Goal: Task Accomplishment & Management: Manage account settings

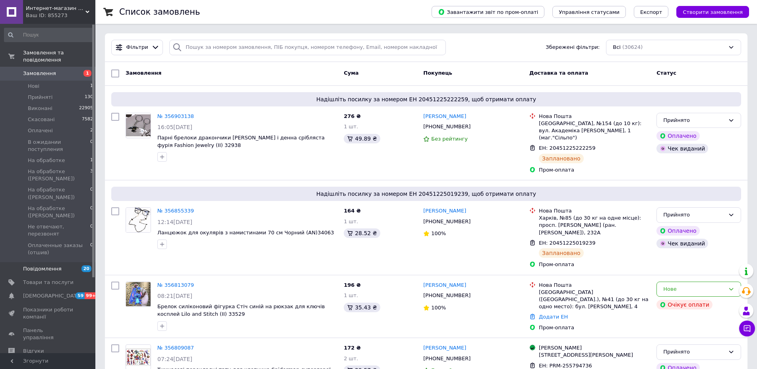
click at [50, 265] on span "Повідомлення" at bounding box center [42, 268] width 39 height 7
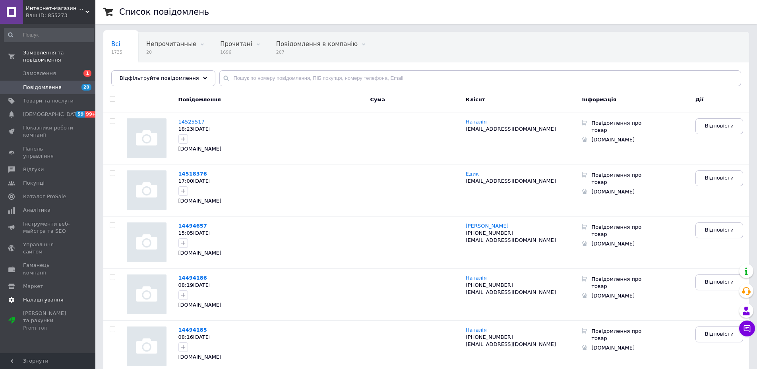
click at [46, 296] on span "Налаштування" at bounding box center [43, 299] width 41 height 7
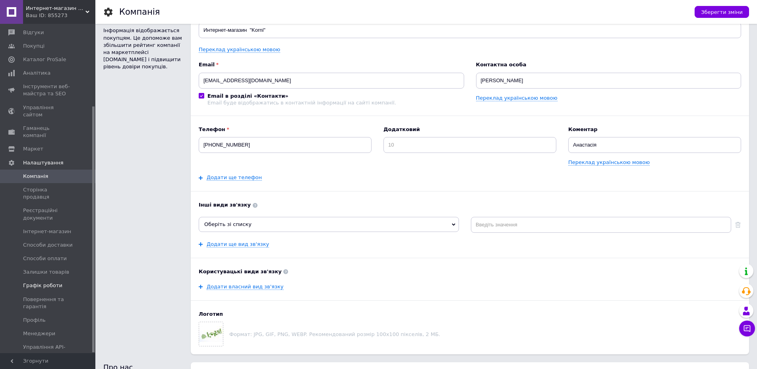
scroll to position [82, 0]
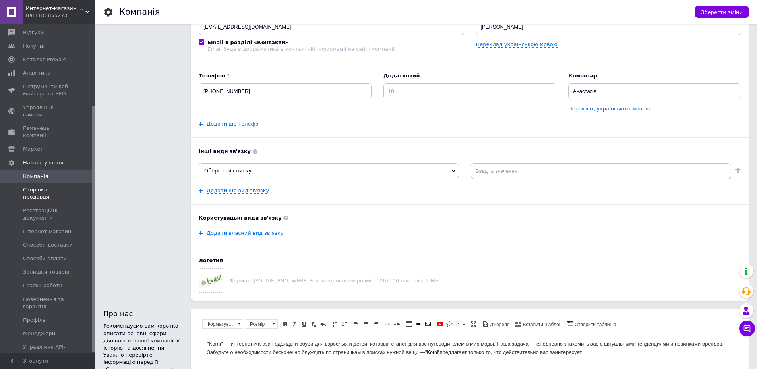
click at [50, 186] on span "Сторінка продавця" at bounding box center [48, 193] width 50 height 14
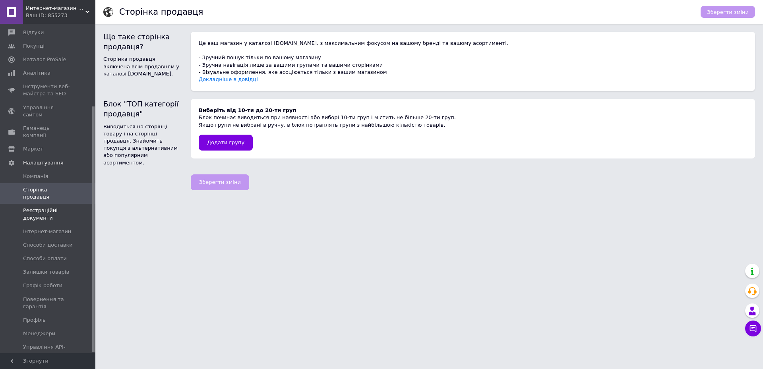
click at [38, 207] on span "Реєстраційні документи" at bounding box center [48, 214] width 50 height 14
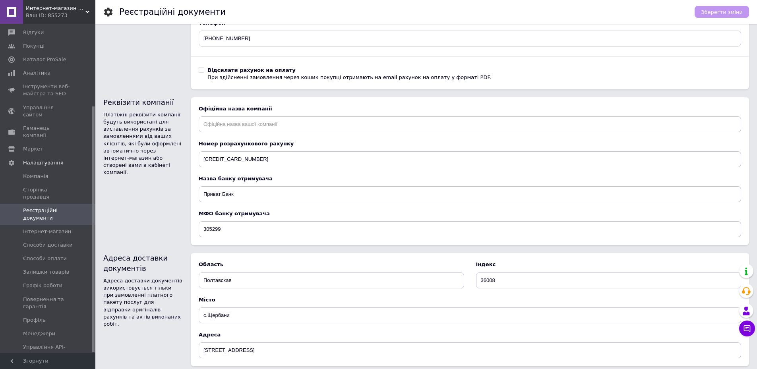
scroll to position [334, 0]
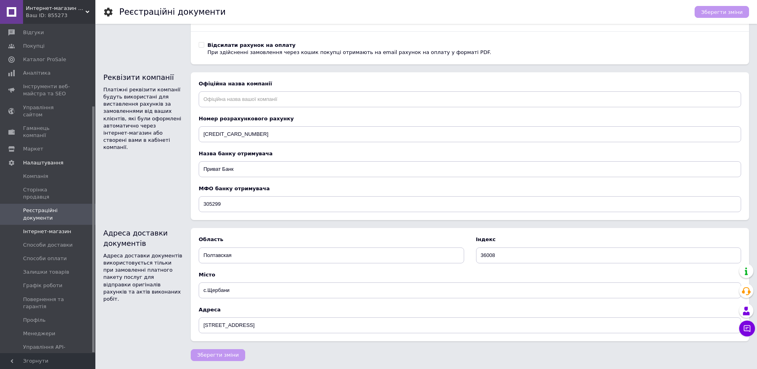
click at [56, 228] on span "Інтернет-магазин" at bounding box center [47, 231] width 48 height 7
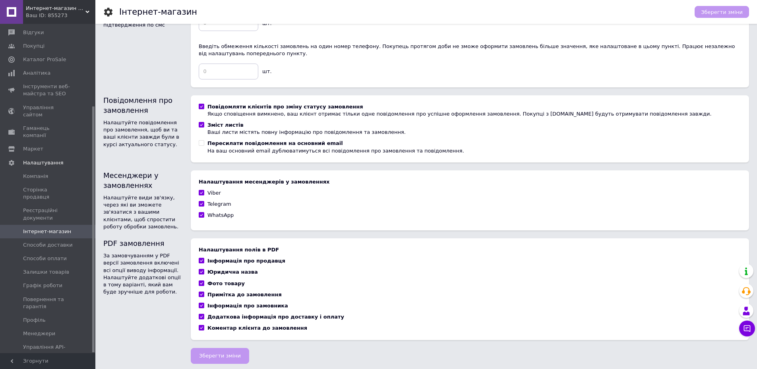
scroll to position [370, 0]
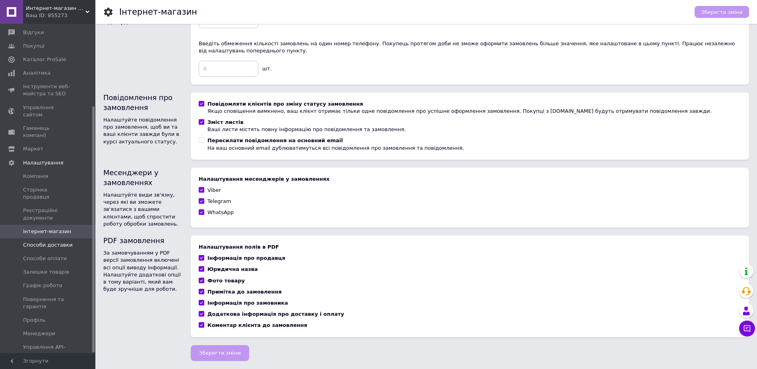
click at [56, 242] on span "Способи доставки" at bounding box center [48, 245] width 50 height 7
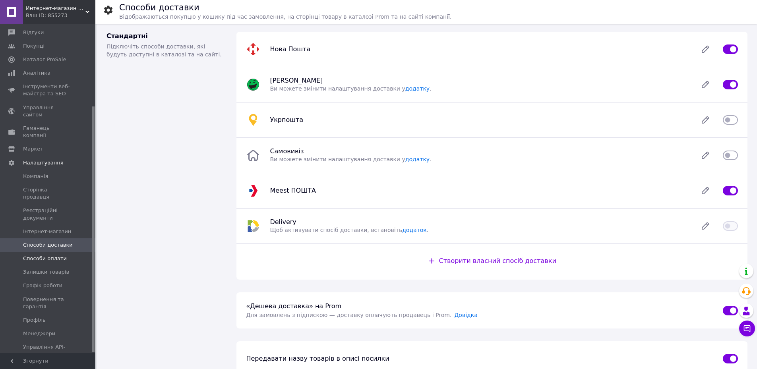
click at [52, 255] on span "Способи оплати" at bounding box center [45, 258] width 44 height 7
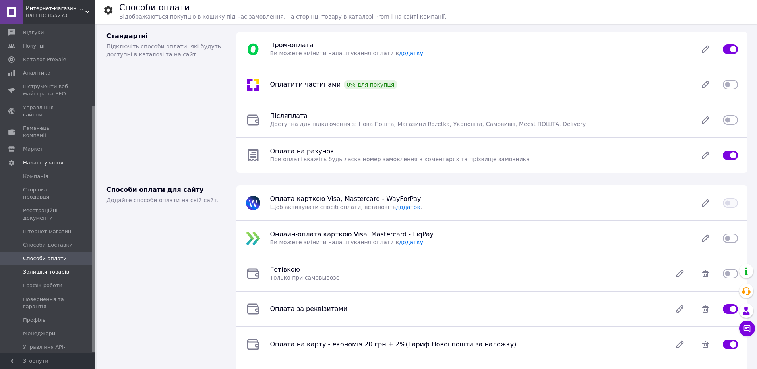
click at [56, 269] on span "Залишки товарів" at bounding box center [46, 272] width 46 height 7
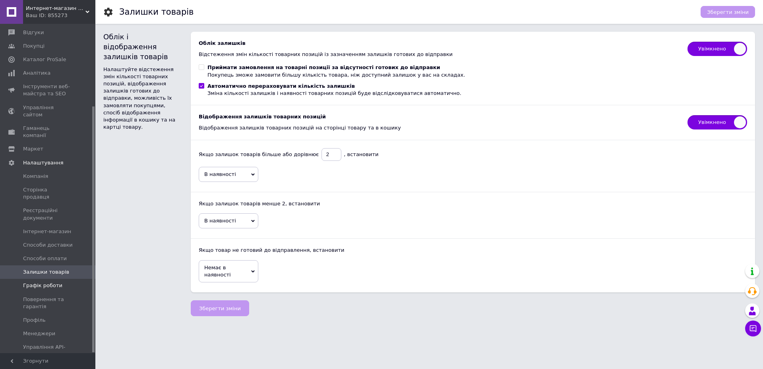
click at [47, 282] on span "Графік роботи" at bounding box center [42, 285] width 39 height 7
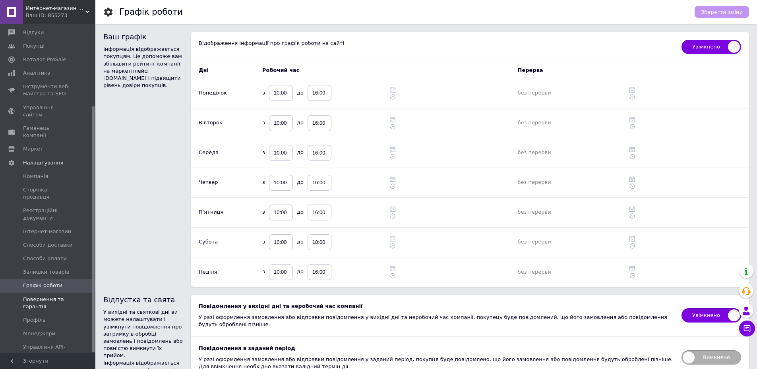
click at [38, 296] on span "Повернення та гарантія" at bounding box center [48, 303] width 50 height 14
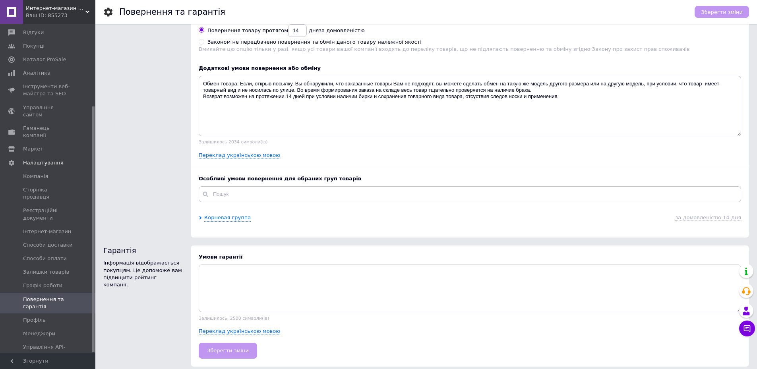
scroll to position [86, 0]
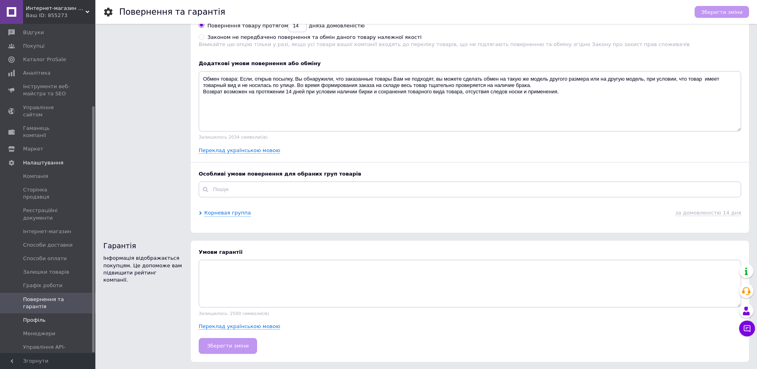
click at [34, 317] on span "Профіль" at bounding box center [34, 320] width 23 height 7
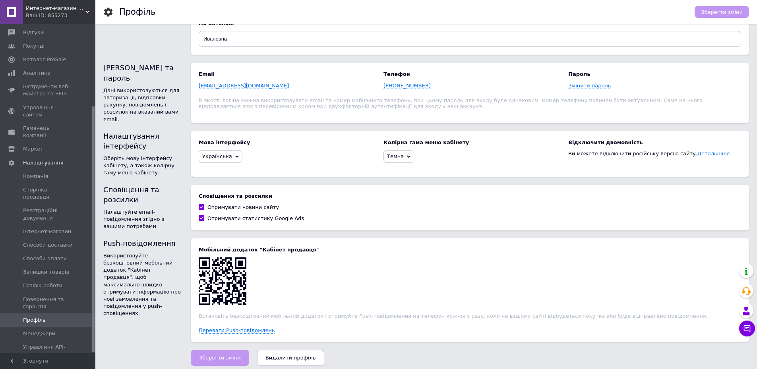
scroll to position [56, 0]
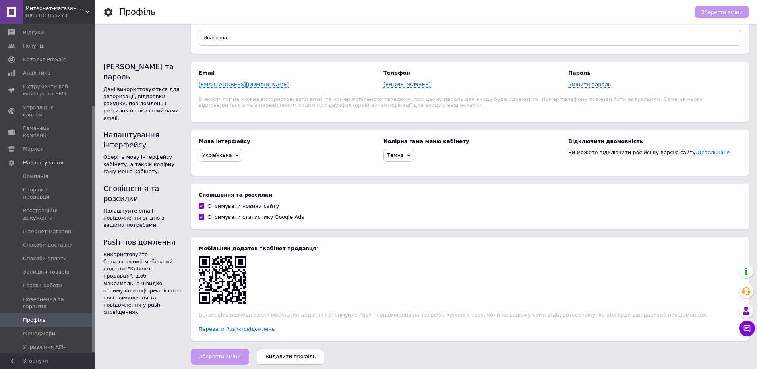
click at [407, 154] on icon at bounding box center [409, 156] width 4 height 4
click at [394, 169] on li "Світла" at bounding box center [399, 170] width 30 height 11
click at [47, 330] on span "Менеджери" at bounding box center [39, 333] width 32 height 7
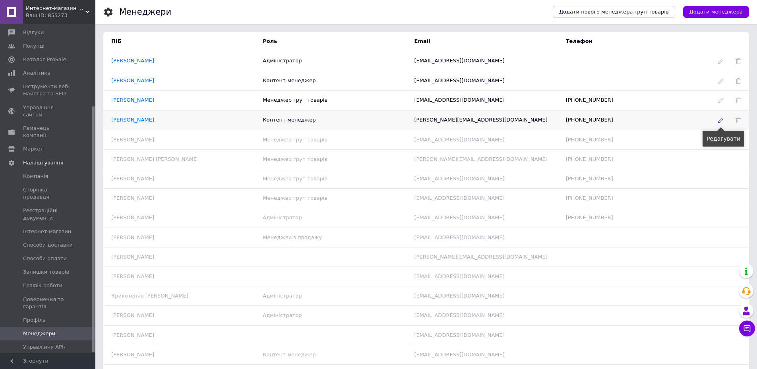
click at [719, 123] on icon at bounding box center [721, 121] width 6 height 6
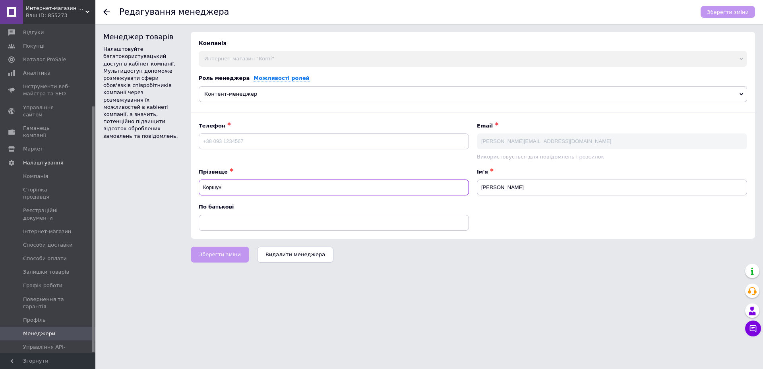
drag, startPoint x: 239, startPoint y: 190, endPoint x: 196, endPoint y: 190, distance: 42.9
click at [196, 190] on div "Прізвище ✱ [PERSON_NAME]" at bounding box center [334, 182] width 278 height 35
type input "Цибулько"
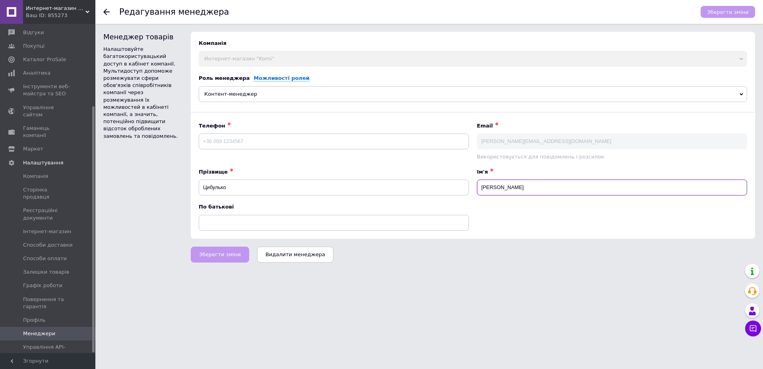
drag, startPoint x: 503, startPoint y: 191, endPoint x: 473, endPoint y: 185, distance: 30.1
click at [473, 185] on div "Ім'я ✱ [PERSON_NAME]" at bounding box center [612, 182] width 278 height 35
type input "Анастасія"
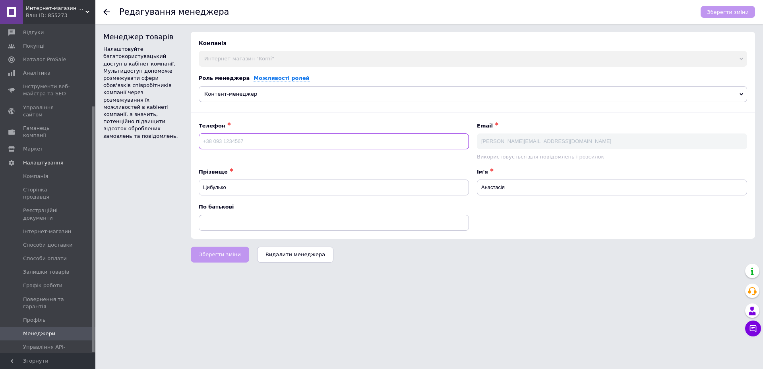
click at [257, 140] on input at bounding box center [334, 142] width 270 height 16
click at [107, 12] on use at bounding box center [106, 12] width 6 height 6
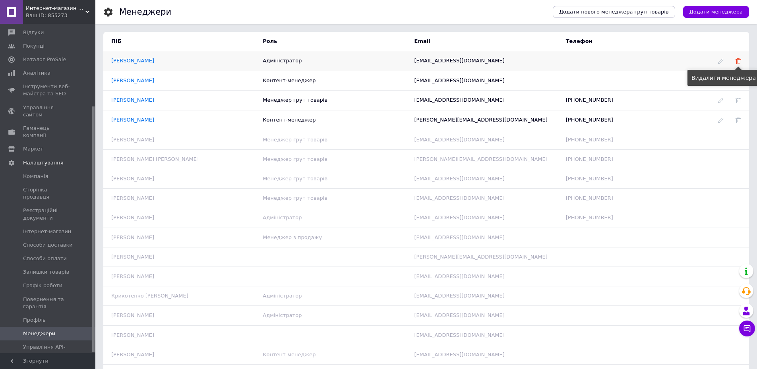
click at [740, 62] on icon at bounding box center [739, 61] width 6 height 6
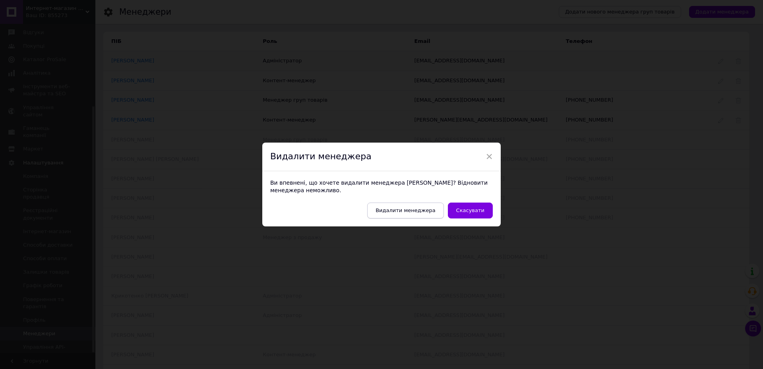
click at [407, 210] on span "Видалити менеджера" at bounding box center [406, 210] width 60 height 6
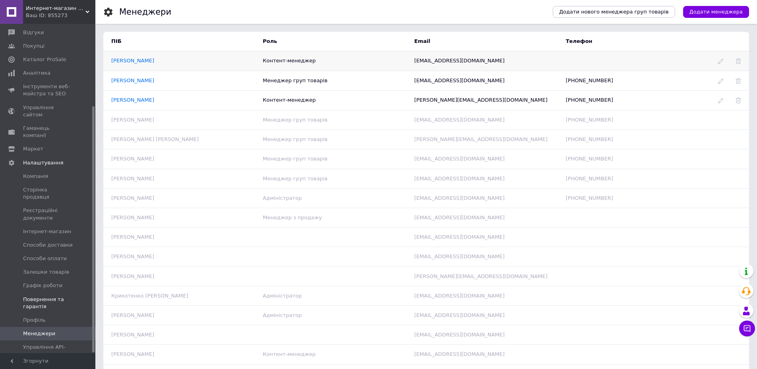
scroll to position [79, 0]
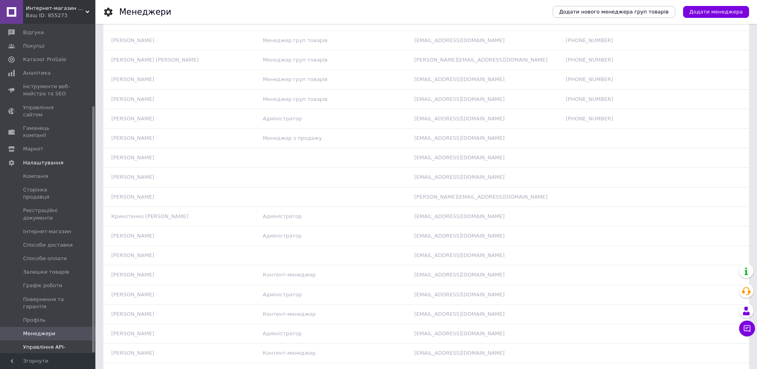
click at [31, 344] on span "Управління API-токенами" at bounding box center [48, 351] width 50 height 14
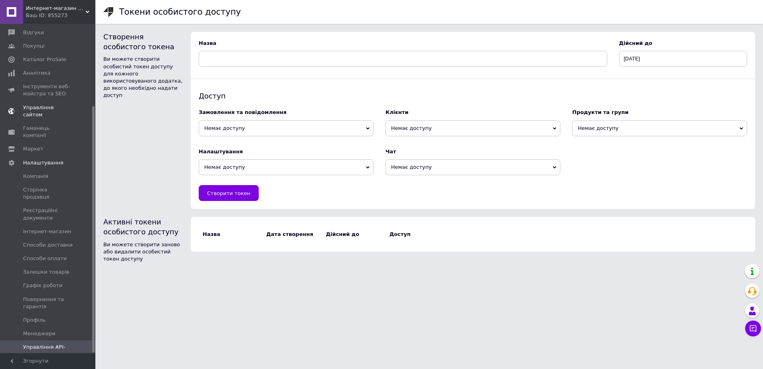
click at [33, 104] on span "Управління сайтом" at bounding box center [48, 111] width 50 height 14
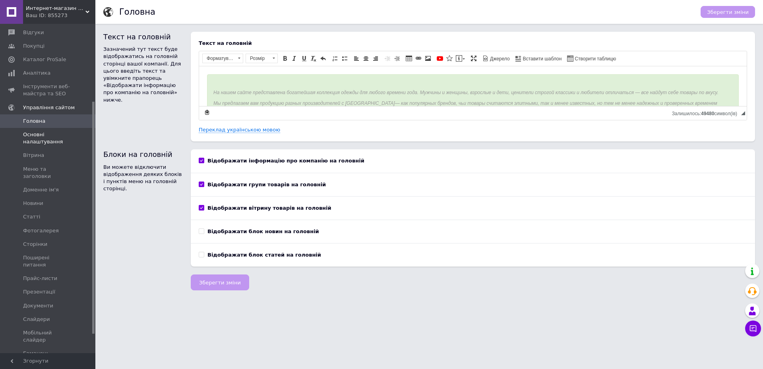
click at [35, 134] on span "Основні налаштування" at bounding box center [48, 138] width 50 height 14
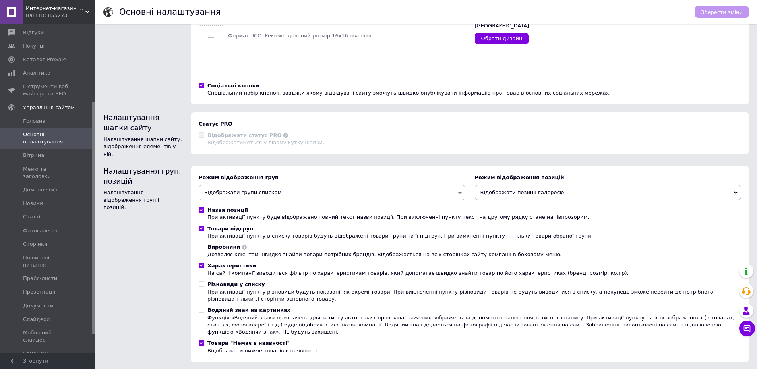
scroll to position [92, 0]
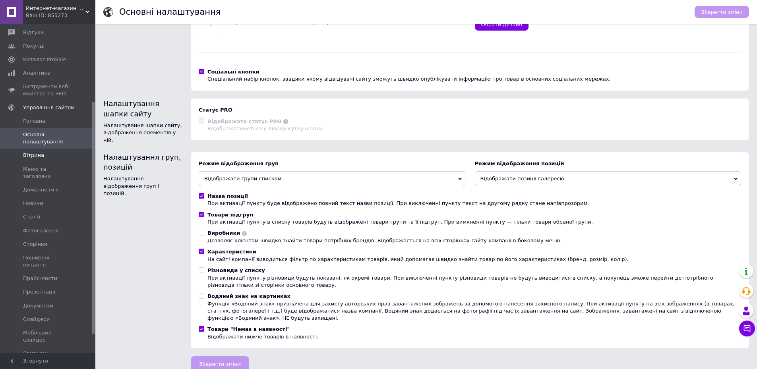
click at [32, 152] on link "Вітрина" at bounding box center [49, 156] width 98 height 14
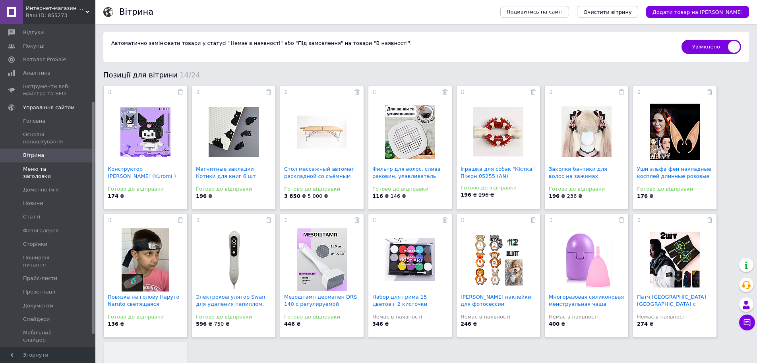
click at [63, 166] on span "Меню та заголовки" at bounding box center [48, 173] width 50 height 14
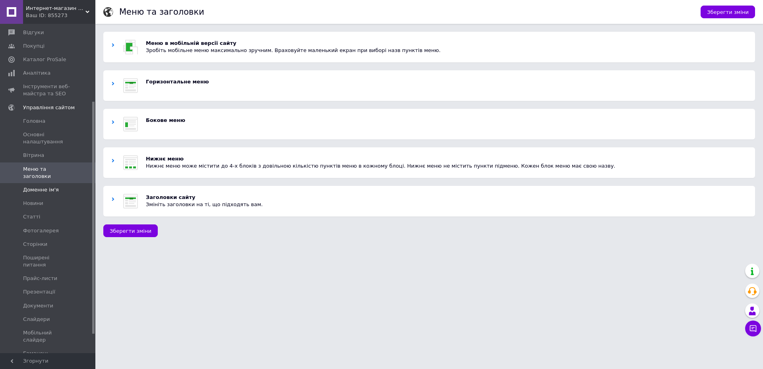
click at [52, 186] on span "Доменне ім'я" at bounding box center [41, 189] width 36 height 7
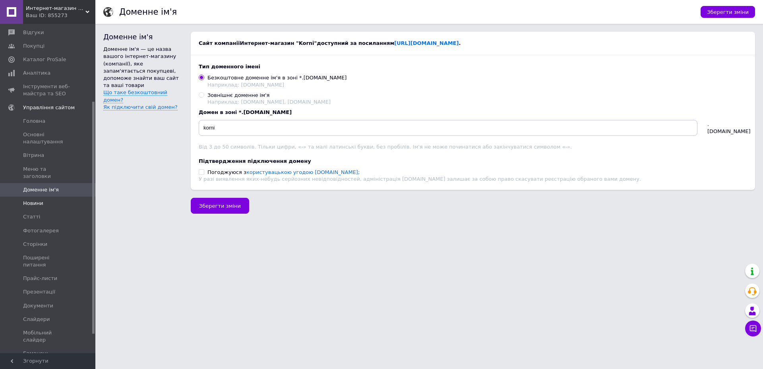
click at [28, 197] on link "Новини" at bounding box center [49, 204] width 98 height 14
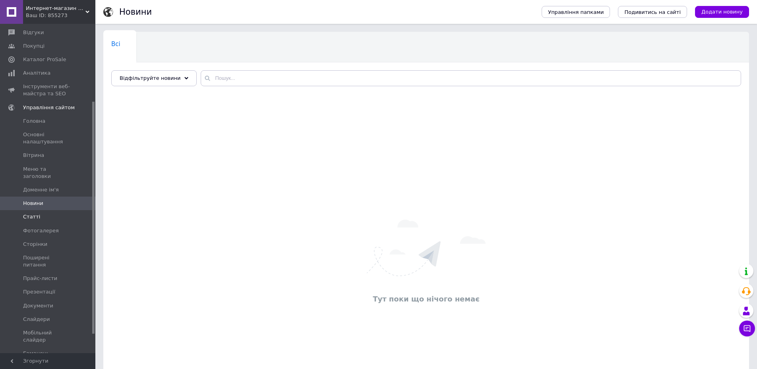
click at [31, 213] on span "Статті" at bounding box center [31, 216] width 17 height 7
click at [36, 227] on span "Фотогалерея" at bounding box center [41, 230] width 36 height 7
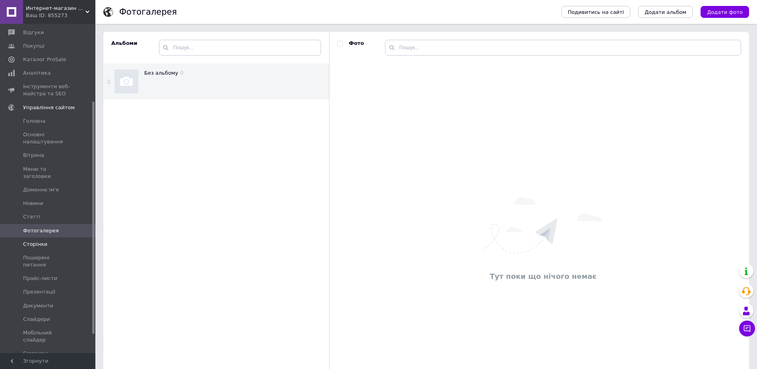
click at [38, 241] on span "Сторінки" at bounding box center [35, 244] width 24 height 7
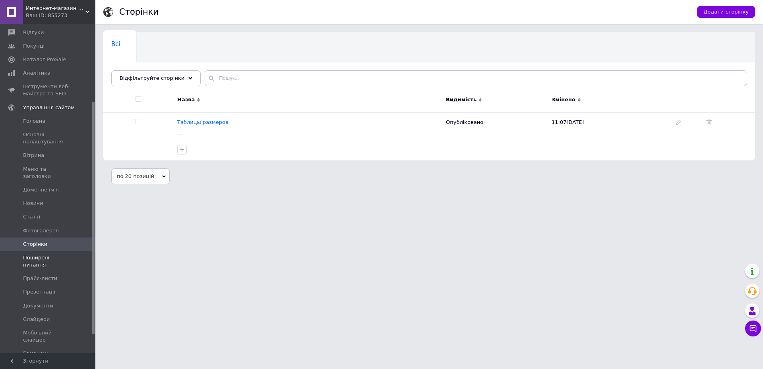
click at [43, 254] on span "Поширені питання" at bounding box center [48, 261] width 50 height 14
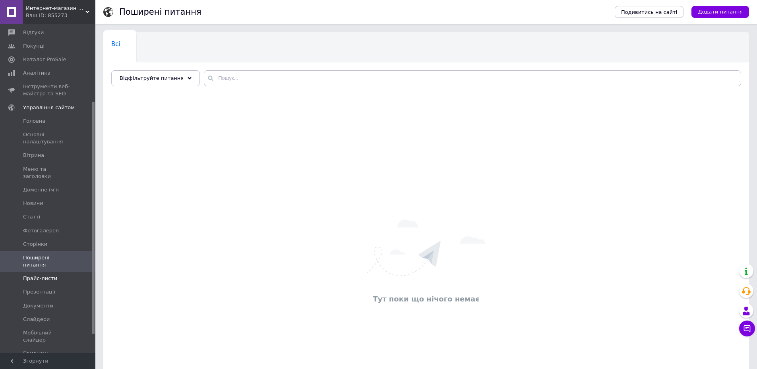
click at [41, 275] on span "Прайс-листи" at bounding box center [40, 278] width 34 height 7
click at [36, 289] on span "Презентації" at bounding box center [39, 292] width 32 height 7
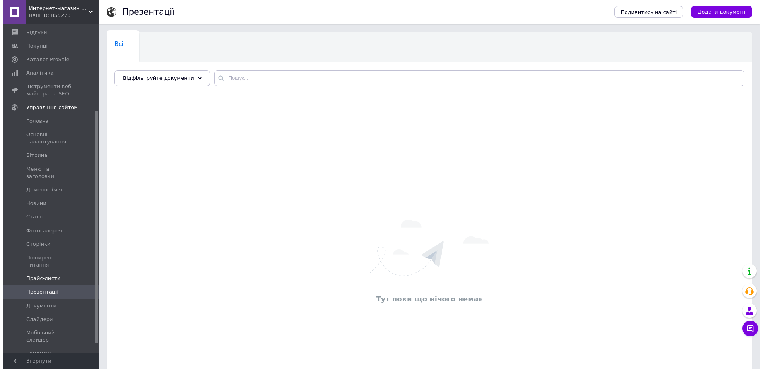
scroll to position [137, 0]
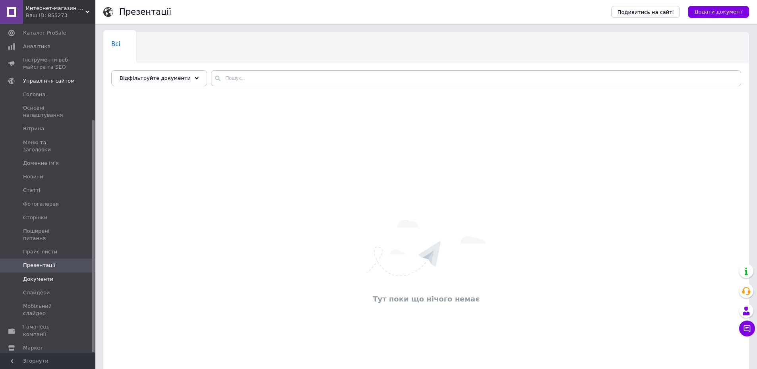
click at [46, 276] on span "Документи" at bounding box center [38, 279] width 30 height 7
click at [37, 289] on span "Слайдери" at bounding box center [36, 292] width 27 height 7
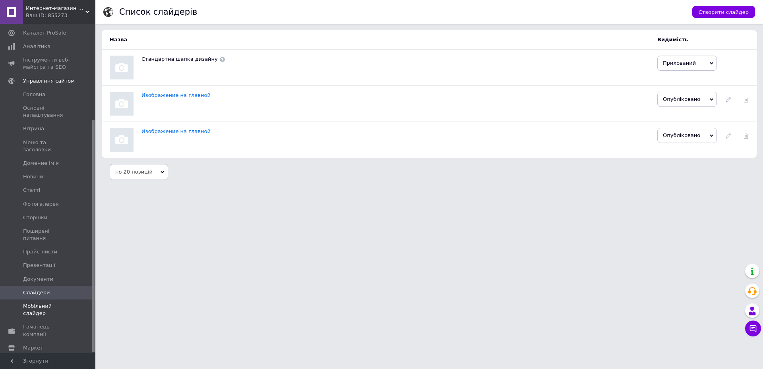
click at [45, 303] on span "Мобільний слайдер" at bounding box center [48, 310] width 50 height 14
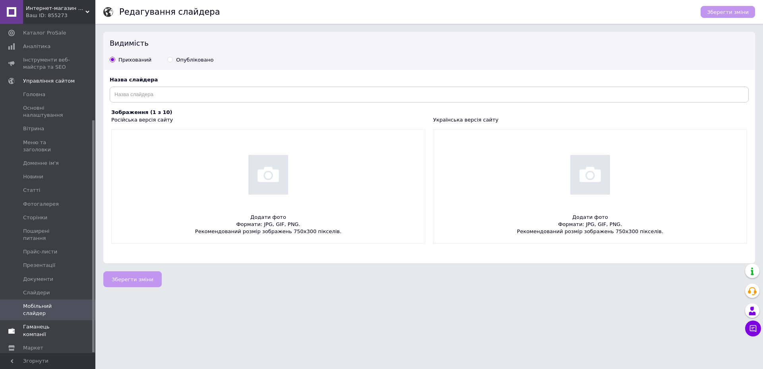
click at [48, 324] on span "Гаманець компанії" at bounding box center [48, 331] width 50 height 14
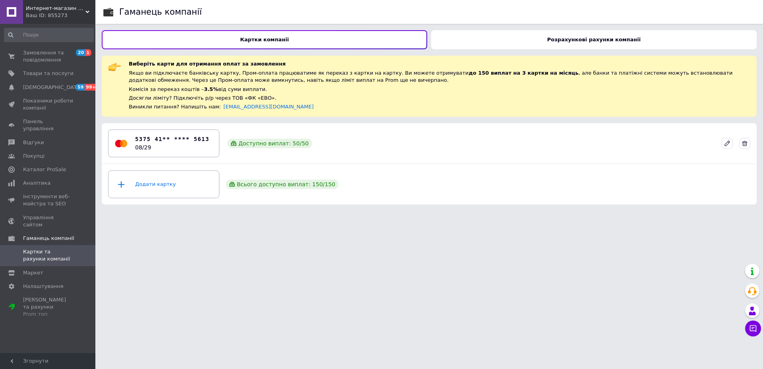
click at [618, 39] on b "Розрахункові рахунки компанії" at bounding box center [593, 40] width 93 height 6
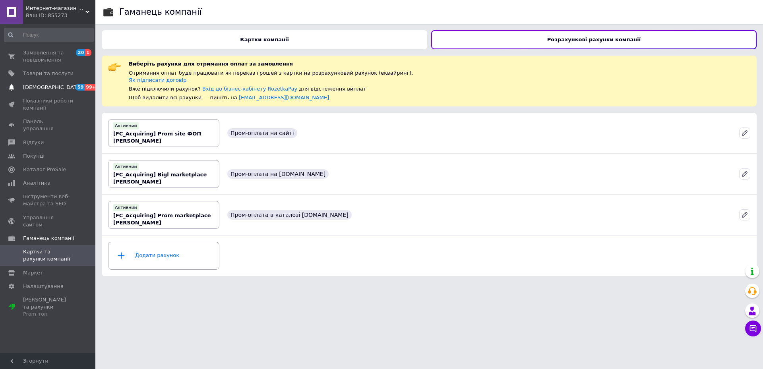
click at [31, 89] on span "[DEMOGRAPHIC_DATA]" at bounding box center [52, 87] width 59 height 7
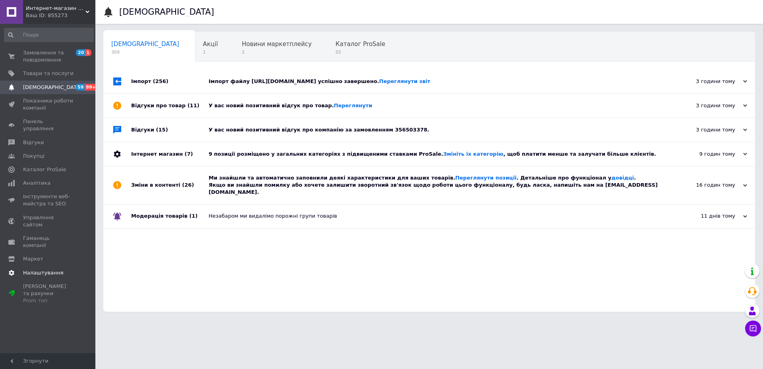
click at [38, 269] on span "Налаштування" at bounding box center [43, 272] width 41 height 7
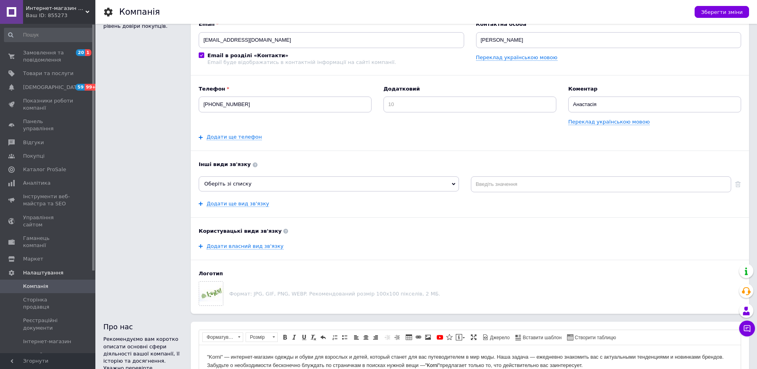
scroll to position [79, 0]
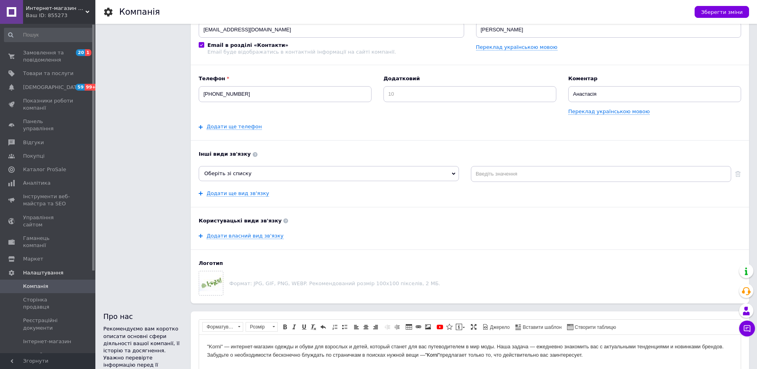
click at [452, 176] on icon at bounding box center [454, 174] width 4 height 4
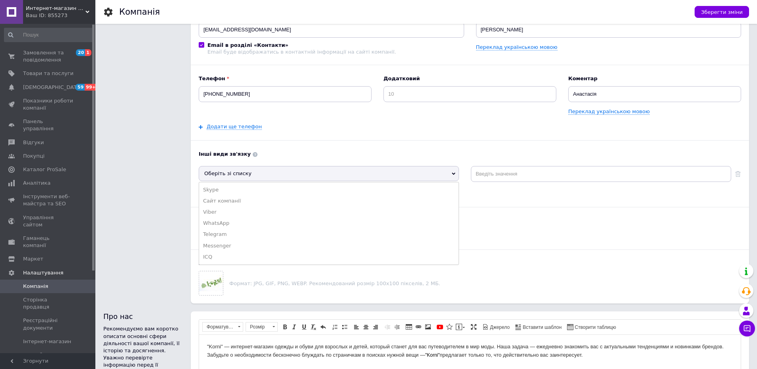
click at [452, 176] on icon at bounding box center [454, 174] width 4 height 4
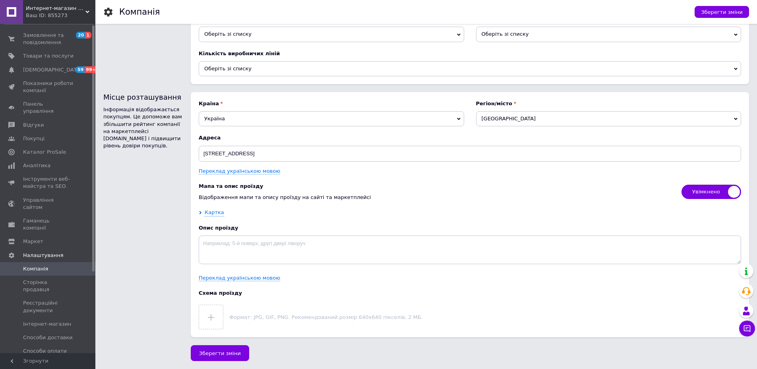
scroll to position [0, 0]
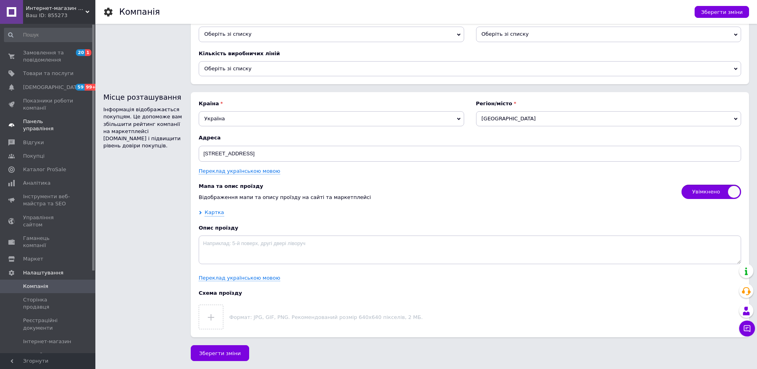
click at [32, 122] on span "Панель управління" at bounding box center [48, 125] width 50 height 14
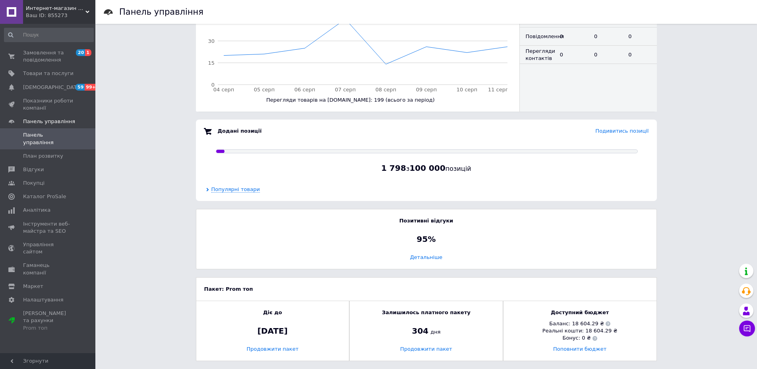
scroll to position [408, 0]
click at [40, 62] on span "Замовлення та повідомлення" at bounding box center [48, 56] width 50 height 14
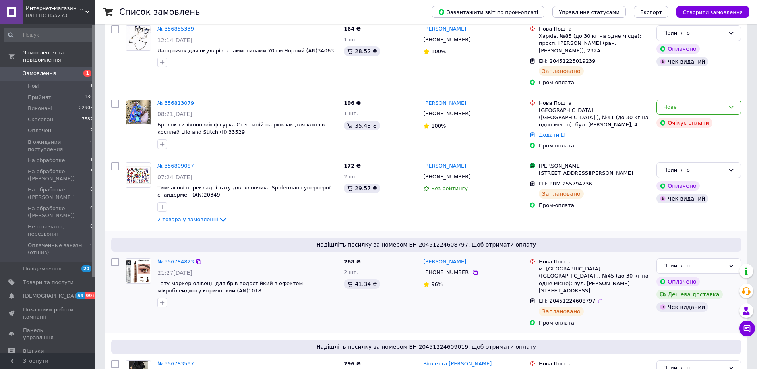
scroll to position [199, 0]
